Goal: Task Accomplishment & Management: Manage account settings

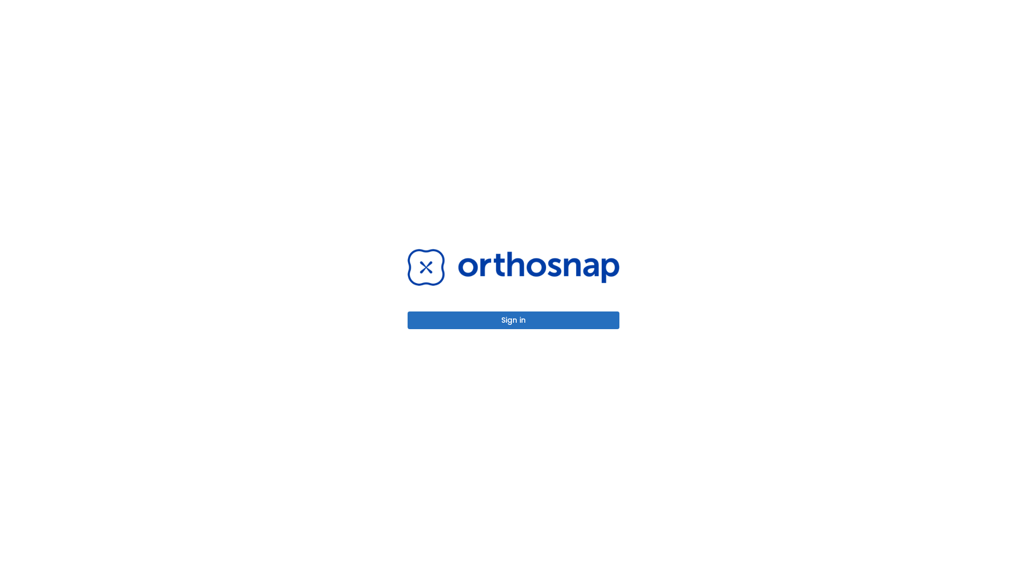
click at [514, 320] on button "Sign in" at bounding box center [514, 320] width 212 height 18
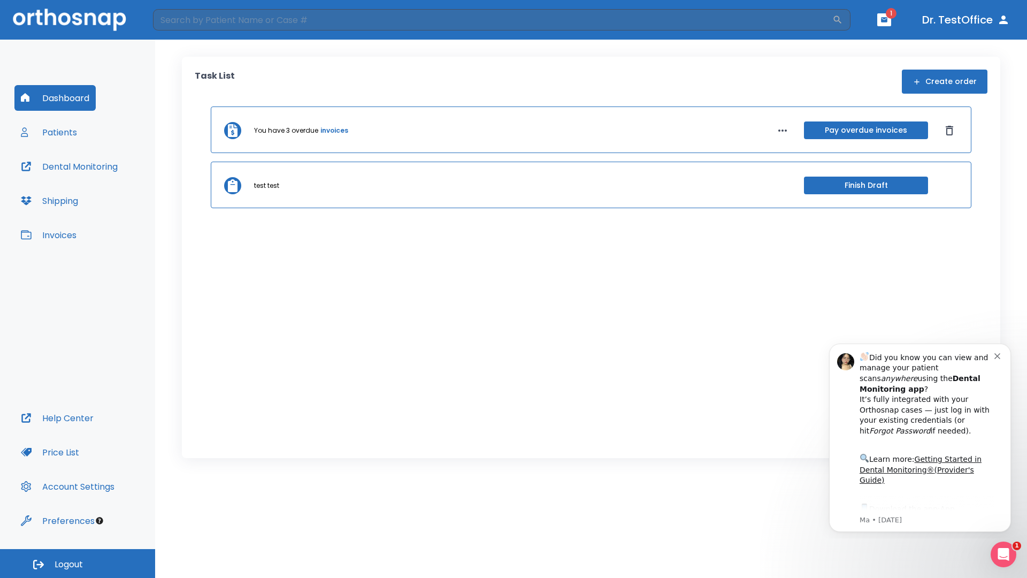
click at [78, 563] on span "Logout" at bounding box center [69, 564] width 28 height 12
